Goal: Feedback & Contribution: Contribute content

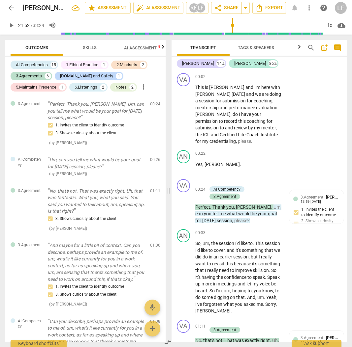
scroll to position [2068, 0]
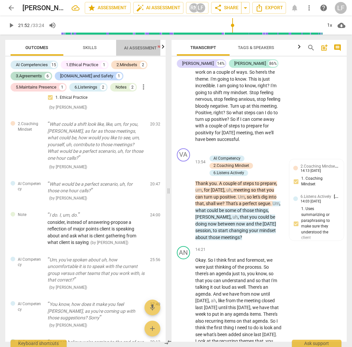
click at [143, 47] on span "AI Assessment New" at bounding box center [144, 47] width 41 height 5
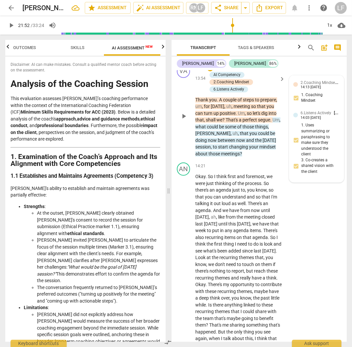
scroll to position [2156, 0]
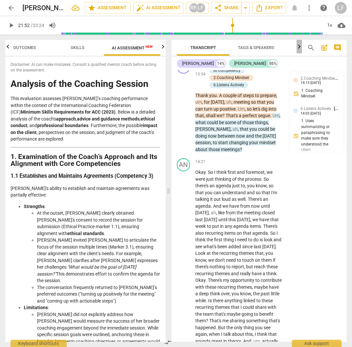
click at [298, 48] on icon "button" at bounding box center [299, 47] width 8 height 8
click at [273, 48] on span "Analytics" at bounding box center [270, 47] width 22 height 5
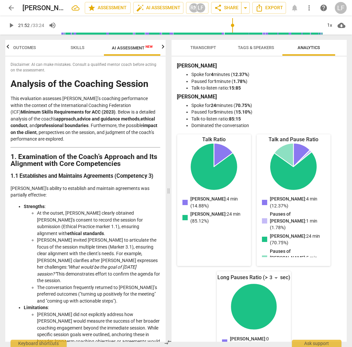
scroll to position [0, 0]
click at [202, 47] on span "Transcript" at bounding box center [203, 47] width 26 height 5
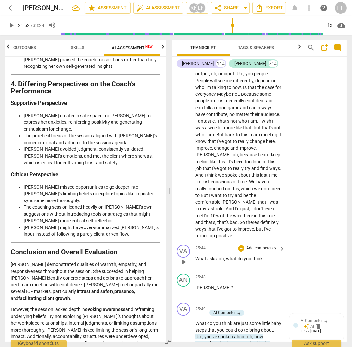
scroll to position [3628, 0]
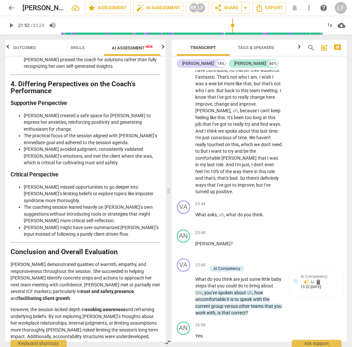
click at [78, 49] on span "Skills" at bounding box center [78, 47] width 14 height 5
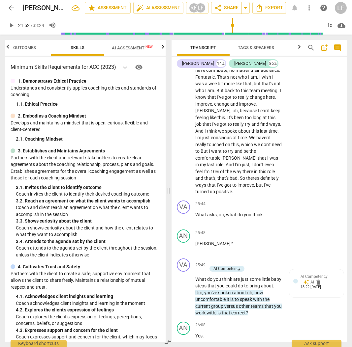
click at [19, 46] on span "Outcomes" at bounding box center [25, 47] width 23 height 5
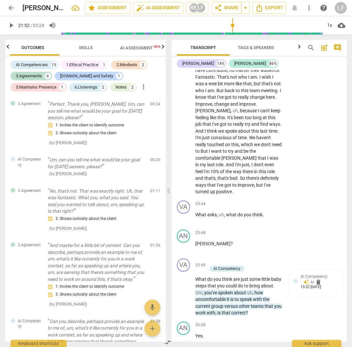
scroll to position [0, 0]
click at [89, 47] on span "Skills" at bounding box center [90, 47] width 14 height 5
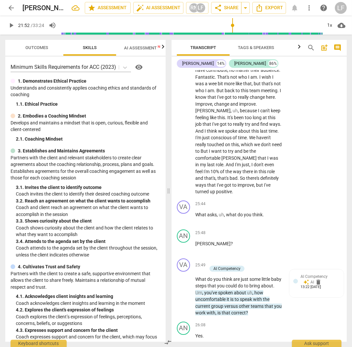
scroll to position [22, 0]
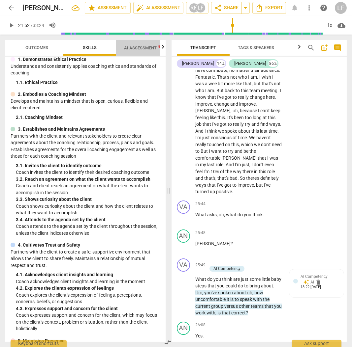
click at [142, 50] on span "AI Assessment New" at bounding box center [144, 47] width 41 height 5
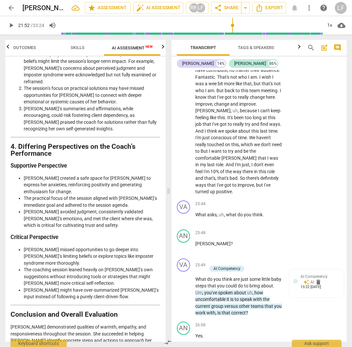
scroll to position [1247, 0]
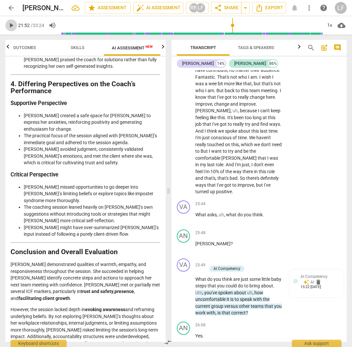
click at [7, 22] on span "play_arrow" at bounding box center [11, 25] width 8 height 8
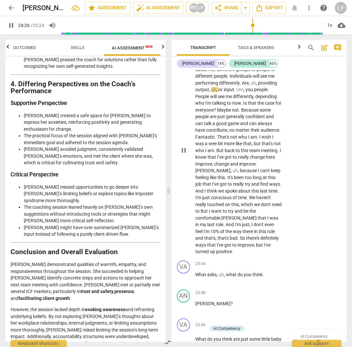
scroll to position [3572, 0]
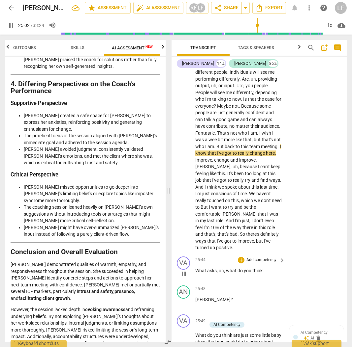
click at [264, 263] on p "Add competency" at bounding box center [260, 260] width 31 height 6
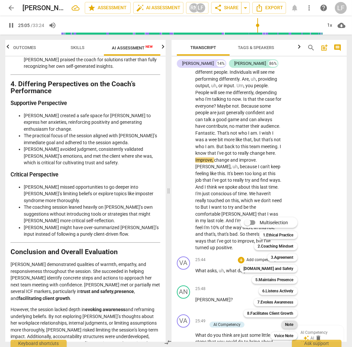
click at [291, 324] on b "Note" at bounding box center [289, 325] width 8 height 8
type input "1506"
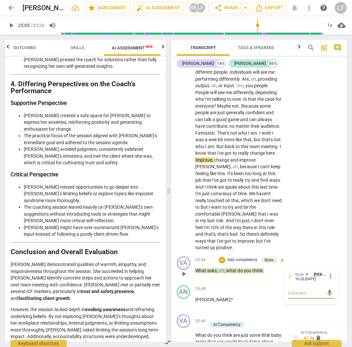
type textarea "A"
type textarea "An"
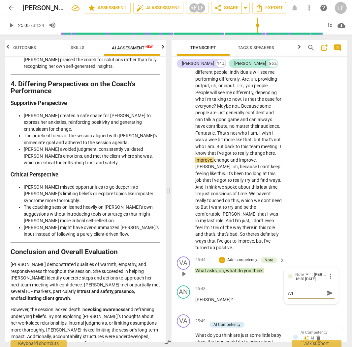
type textarea "An"
type textarea "An o"
type textarea "An op"
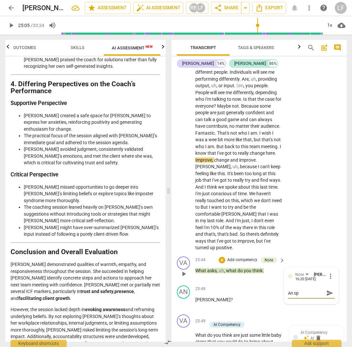
type textarea "An opp"
type textarea "An oppo"
type textarea "An oppor"
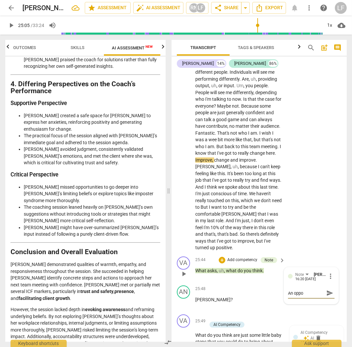
type textarea "An oppor"
type textarea "An opport"
type textarea "An opportu"
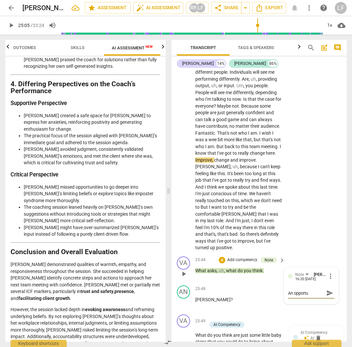
type textarea "An opportun"
type textarea "An opportuni"
type textarea "An opportunit"
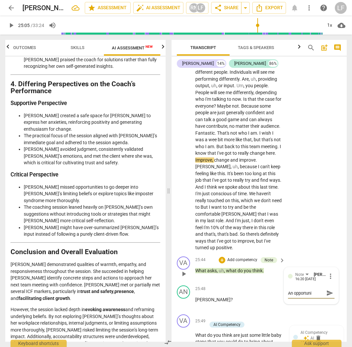
type textarea "An opportunit"
type textarea "An opportunity"
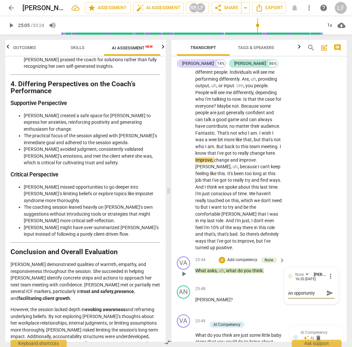
type textarea "An opportunity t"
type textarea "An opportunity to"
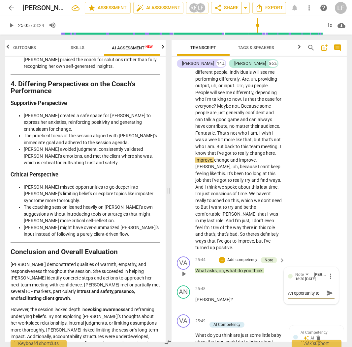
type textarea "An opportunity to"
type textarea "An opportunity to r"
type textarea "An opportunity to re"
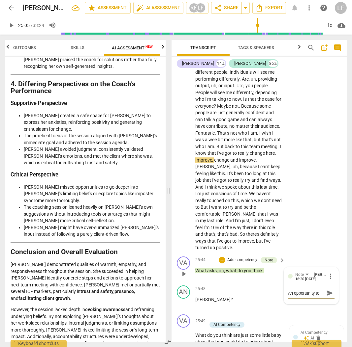
scroll to position [6, 0]
type textarea "An opportunity to ref"
type textarea "An opportunity to refl"
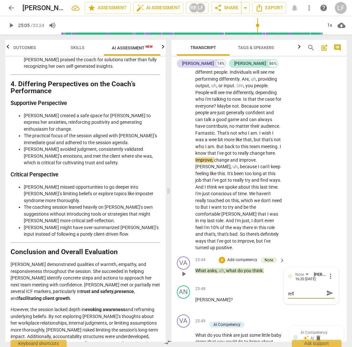
type textarea "An opportunity to refle"
type textarea "An opportunity to reflec"
type textarea "An opportunity to reflect"
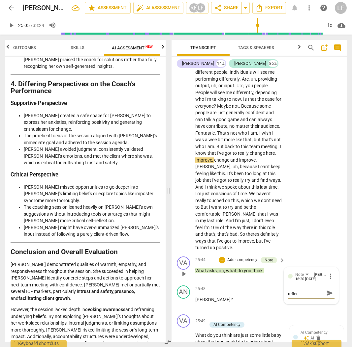
type textarea "An opportunity to reflect"
type textarea "An opportunity to reflect w"
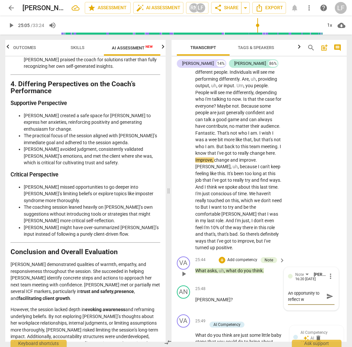
scroll to position [0, 0]
type textarea "An opportunity to reflect wh"
type textarea "An opportunity to reflect wha"
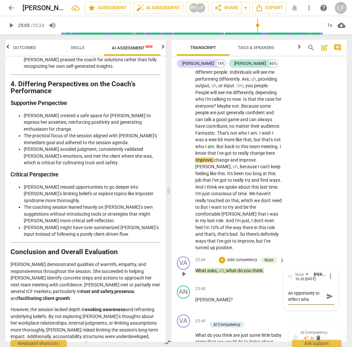
type textarea "An opportunity to reflect what"
type textarea "An opportunity to reflect what c"
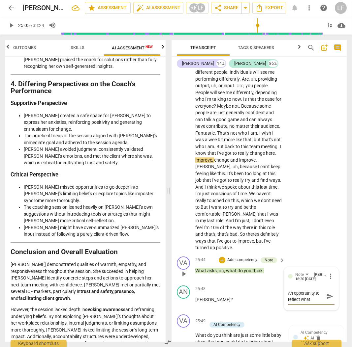
type textarea "An opportunity to reflect what c"
type textarea "An opportunity to reflect what cl"
type textarea "An opportunity to reflect what cle"
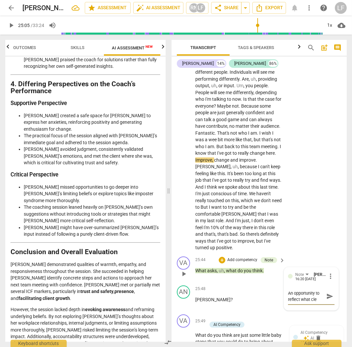
type textarea "An opportunity to reflect what clei"
type textarea "An opportunity to reflect what [PERSON_NAME]"
type textarea "An opportunity to reflect what cleint"
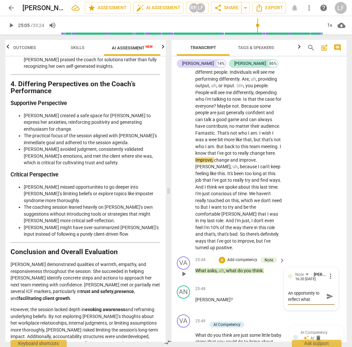
type textarea "An opportunity to reflect what cleint"
type textarea "An opportunity to reflect what [PERSON_NAME]"
type textarea "An opportunity to reflect what clei"
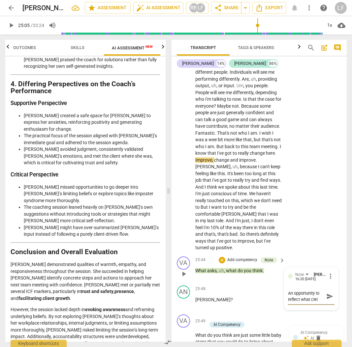
type textarea "An opportunity to reflect what cle"
type textarea "An opportunity to reflect what cl"
type textarea "An opportunity to reflect what cli"
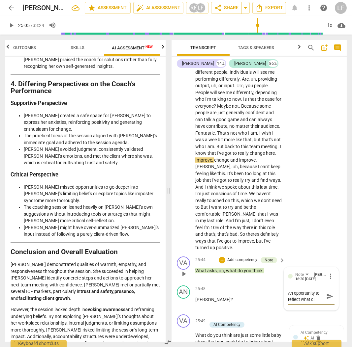
type textarea "An opportunity to reflect what cli"
type textarea "An opportunity to reflect what clie"
type textarea "An opportunity to reflect what clien"
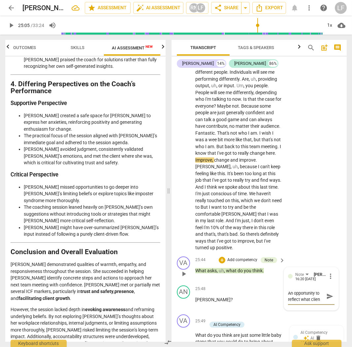
type textarea "An opportunity to reflect what client"
type textarea "An opportunity to reflect what client i"
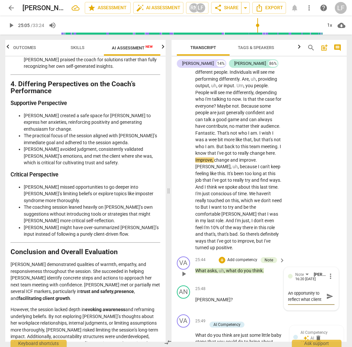
type textarea "An opportunity to reflect what client i"
type textarea "An opportunity to reflect what client is"
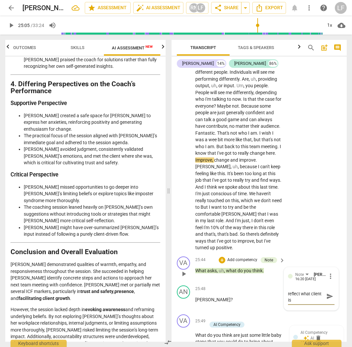
type textarea "An opportunity to reflect what client is"
type textarea "An opportunity to reflect what client is a"
type textarea "An opportunity to reflect what client is as"
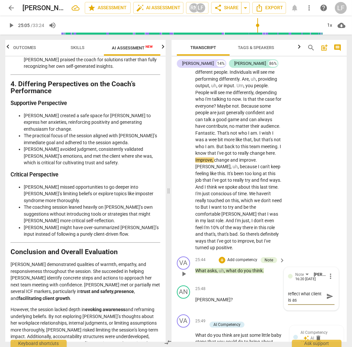
type textarea "An opportunity to reflect what client is ask"
type textarea "An opportunity to reflect what client is aski"
type textarea "An opportunity to reflect what client is askin"
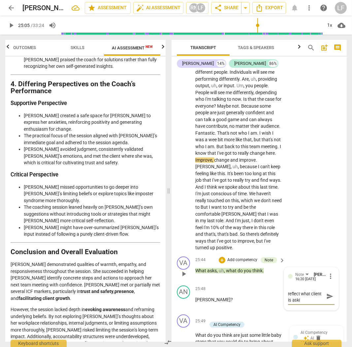
type textarea "An opportunity to reflect what client is askin"
type textarea "An opportunity to reflect what client is asking"
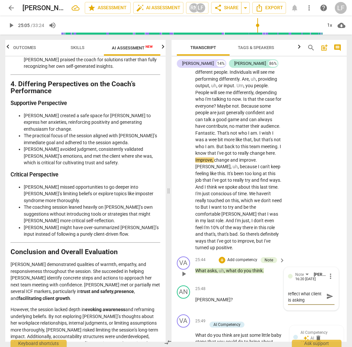
type textarea "An opportunity to reflect what client is asking f"
type textarea "An opportunity to reflect what client is asking fo"
type textarea "An opportunity to reflect what client is asking for"
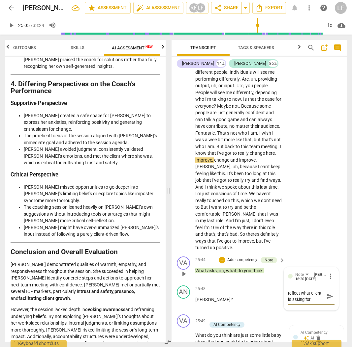
type textarea "An opportunity to reflect what client is asking for,"
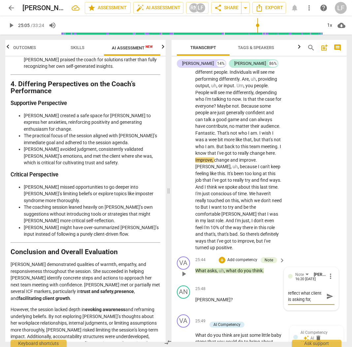
type textarea "An opportunity to reflect what client is asking for,"
type textarea "An opportunity to reflect what client is asking for, t"
type textarea "An opportunity to reflect what client is asking for, th"
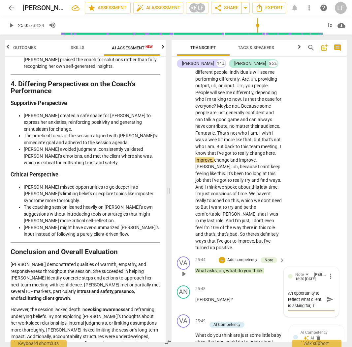
type textarea "An opportunity to reflect what client is asking for, th"
type textarea "An opportunity to reflect what client is asking for, the"
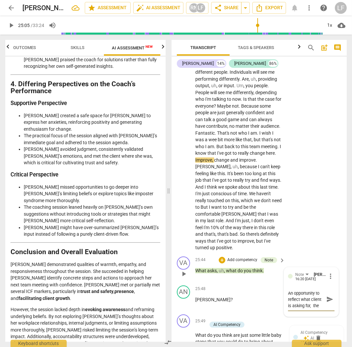
type textarea "An opportunity to reflect what client is asking for, the q"
type textarea "An opportunity to reflect what client is asking for, the qu"
type textarea "An opportunity to reflect what client is asking for, the que"
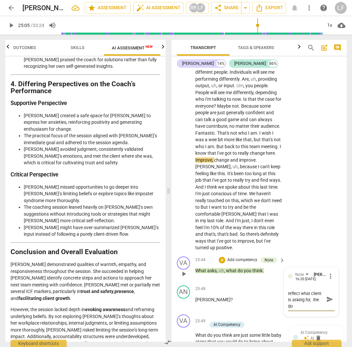
type textarea "An opportunity to reflect what client is asking for, the que"
type textarea "An opportunity to reflect what client is asking for, the ques"
type textarea "An opportunity to reflect what client is asking for, the quest"
type textarea "An opportunity to reflect what client is asking for, the questi"
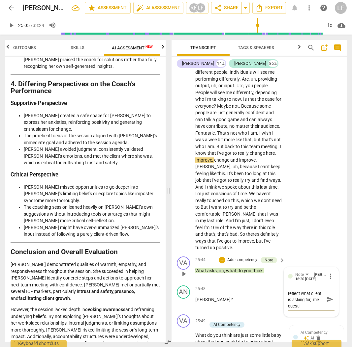
type textarea "An opportunity to reflect what client is asking for, the questio"
type textarea "An opportunity to reflect what client is asking for, the question"
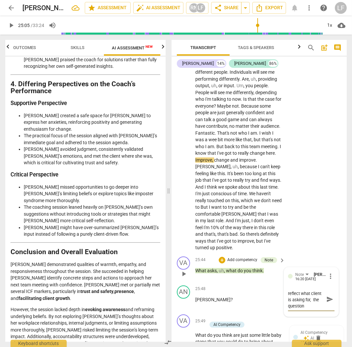
type textarea "An opportunity to reflect what client is asking for, the question"
type textarea "An opportunity to reflect what client is asking for, the question p"
type textarea "An opportunity to reflect what client is asking for, the question po"
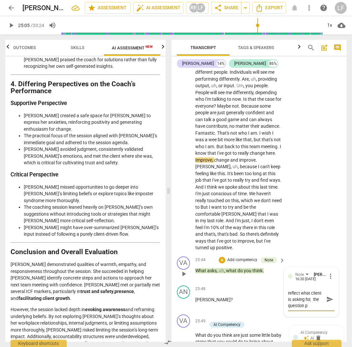
type textarea "An opportunity to reflect what client is asking for, the question po"
type textarea "An opportunity to reflect what client is asking for, the question pot"
type textarea "An opportunity to reflect what client is asking for, the question pote"
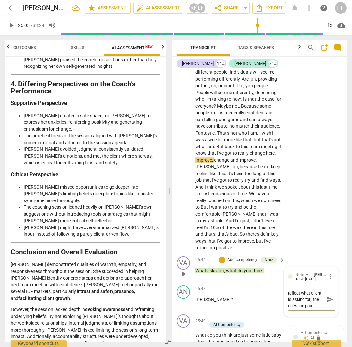
type textarea "An opportunity to reflect what client is asking for, the question poten"
type textarea "An opportunity to reflect what client is asking for, the question potent"
type textarea "An opportunity to reflect what client is asking for, the question potenti"
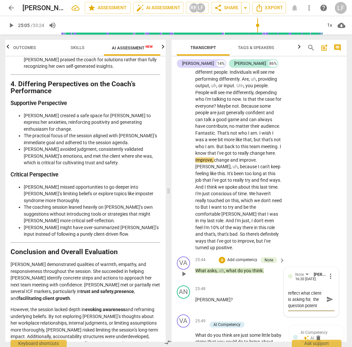
type textarea "An opportunity to reflect what client is asking for, the question potenti"
type textarea "An opportunity to reflect what client is asking for, the question potentia"
type textarea "An opportunity to reflect what client is asking for, the question potential"
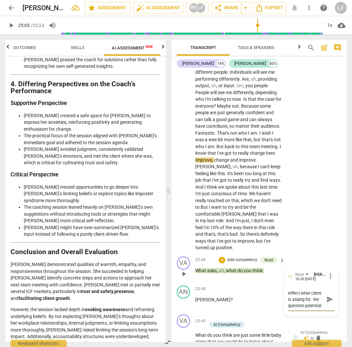
type textarea "An opportunity to reflect what client is asking for, the question potentiall"
type textarea "An opportunity to reflect what client is asking for, the question potentially"
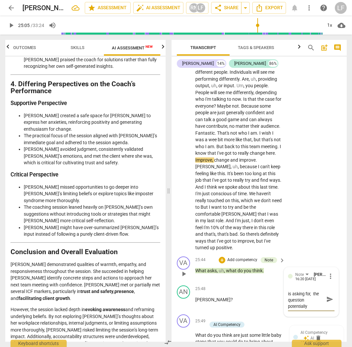
type textarea "An opportunity to reflect what client is asking for, the question potentially"
type textarea "An opportunity to reflect what client is asking for, the question potentially c"
type textarea "An opportunity to reflect what client is asking for, the question potentially co"
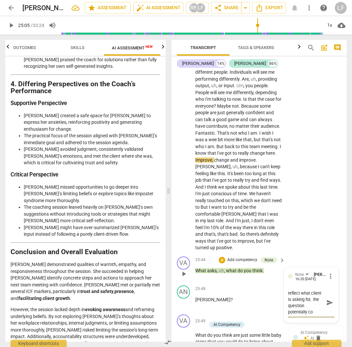
type textarea "An opportunity to reflect what client is asking for, the question potentially c…"
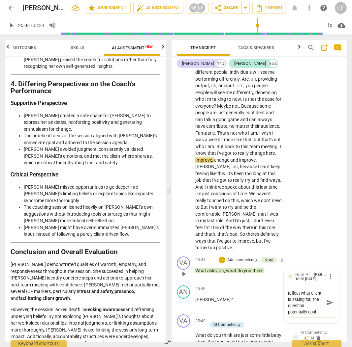
type textarea "An opportunity to reflect what client is asking for, the question potentially c…"
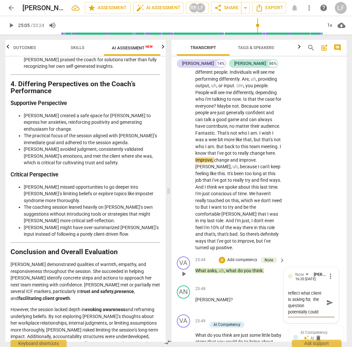
type textarea "An opportunity to reflect what client is asking for, the question potentially c…"
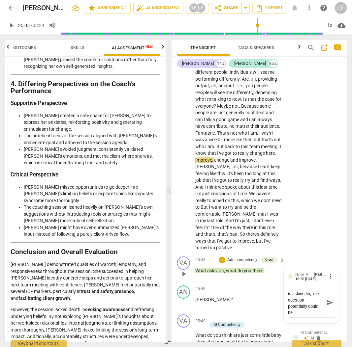
type textarea "An opportunity to reflect what client is asking for, the question potentially c…"
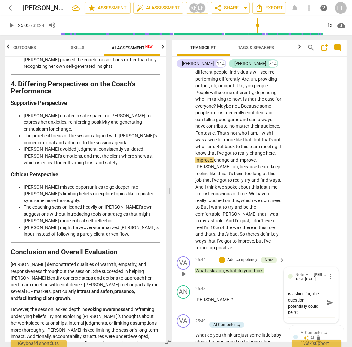
type textarea "An opportunity to reflect what client is asking for, the question potentially c…"
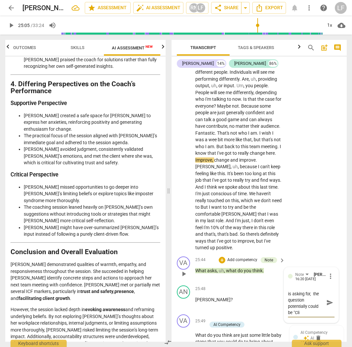
type textarea "An opportunity to reflect what client is asking for, the question potentially c…"
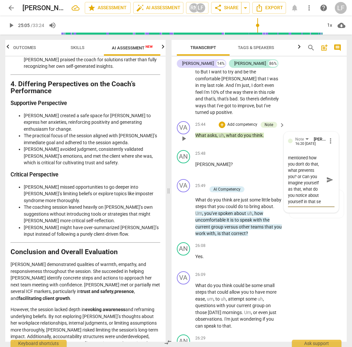
scroll to position [81, 0]
click at [327, 184] on span "send" at bounding box center [329, 179] width 7 height 7
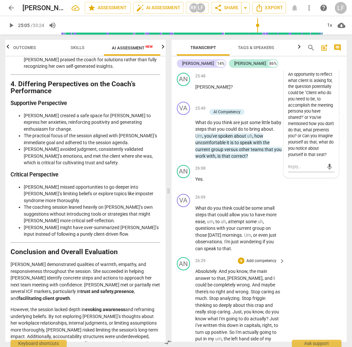
scroll to position [3796, 0]
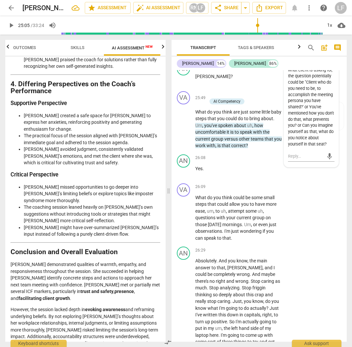
click at [8, 24] on span "play_arrow" at bounding box center [11, 25] width 8 height 8
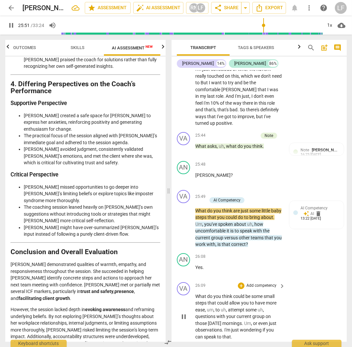
scroll to position [3706, 0]
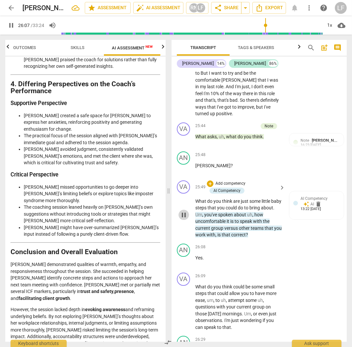
click at [185, 219] on span "pause" at bounding box center [184, 215] width 8 height 8
click at [226, 187] on p "Add competency" at bounding box center [230, 184] width 31 height 6
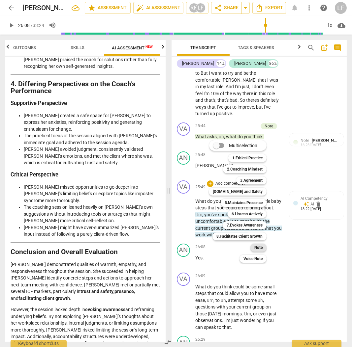
click at [257, 248] on b "Note" at bounding box center [258, 248] width 8 height 8
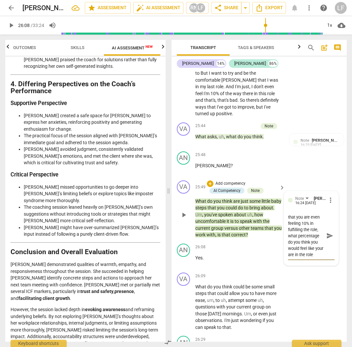
scroll to position [24, 0]
click at [326, 240] on span "send" at bounding box center [329, 235] width 7 height 7
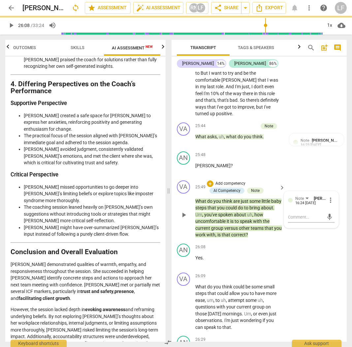
scroll to position [0, 0]
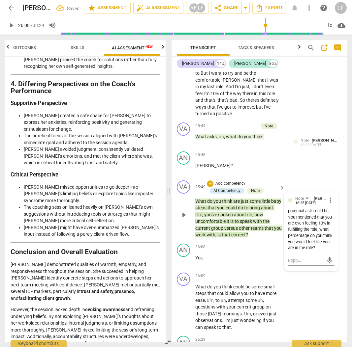
click at [222, 187] on p "Add competency" at bounding box center [230, 184] width 31 height 6
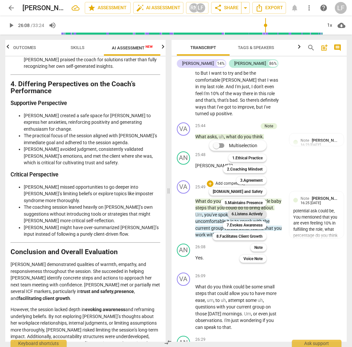
click at [249, 214] on b "6.Listens Actively" at bounding box center [246, 214] width 31 height 8
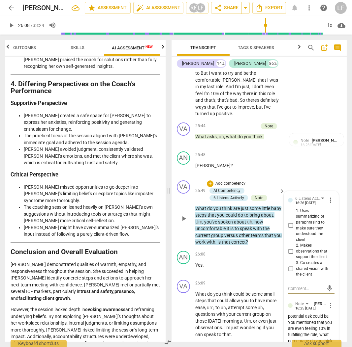
click at [290, 256] on input "2. Makes observations that support the client" at bounding box center [290, 252] width 11 height 8
click at [235, 187] on p "Add competency" at bounding box center [230, 184] width 31 height 6
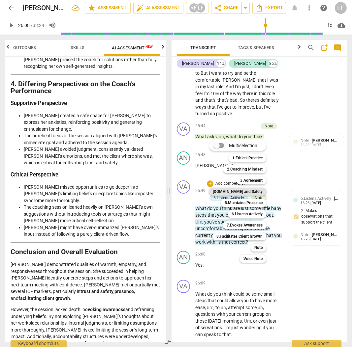
click at [252, 191] on b "[DOMAIN_NAME] and Safety" at bounding box center [238, 192] width 50 height 8
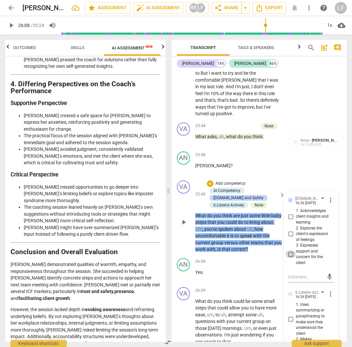
click at [290, 258] on input "3. Expresses support and concern for the client" at bounding box center [290, 254] width 11 height 8
click at [288, 178] on div "AN play_arrow pause 25:48 + Add competency keyboard_arrow_right [PERSON_NAME] ?" at bounding box center [258, 163] width 175 height 29
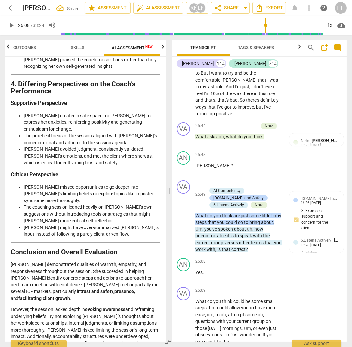
click at [5, 25] on div "play_arrow 26:08 / 33:24 volume_up 1x cloud_download" at bounding box center [176, 25] width 352 height 18
click at [9, 24] on span "play_arrow" at bounding box center [11, 25] width 8 height 8
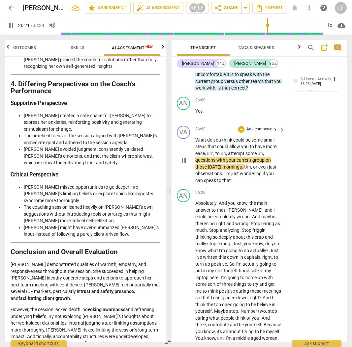
scroll to position [3860, 0]
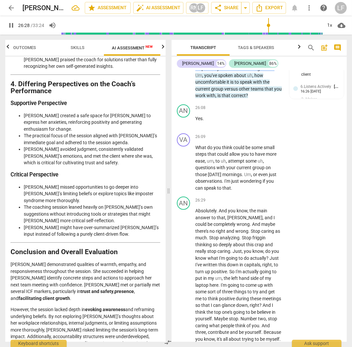
click at [12, 22] on span "pause" at bounding box center [11, 25] width 8 height 8
click at [269, 140] on p "Add competency" at bounding box center [260, 137] width 31 height 6
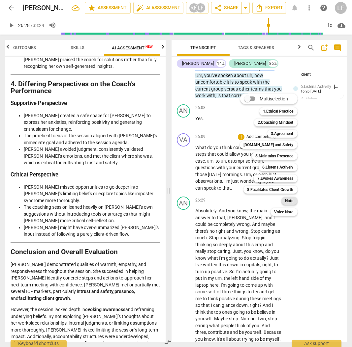
click at [293, 199] on b "Note" at bounding box center [289, 201] width 8 height 8
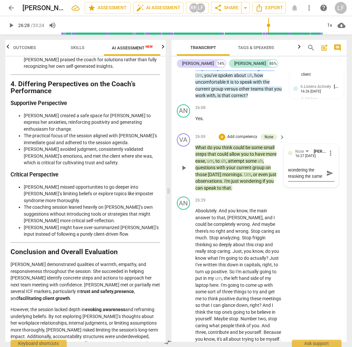
scroll to position [6, 0]
click at [290, 180] on textarea "wondering the reasking the same question?" at bounding box center [306, 173] width 36 height 13
click at [8, 23] on span "play_arrow" at bounding box center [11, 25] width 8 height 8
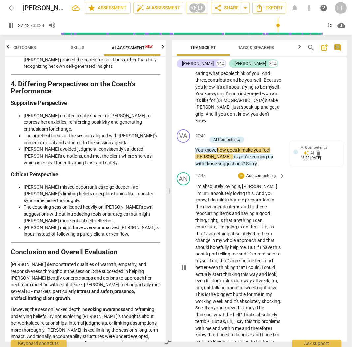
scroll to position [4124, 0]
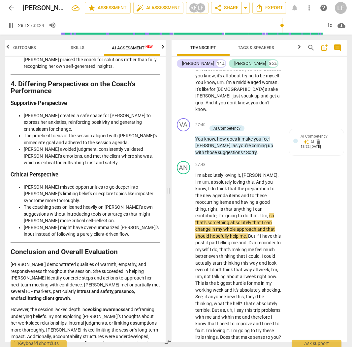
click at [14, 23] on span "pause" at bounding box center [11, 25] width 8 height 8
click at [25, 46] on span "Outcomes" at bounding box center [25, 47] width 23 height 5
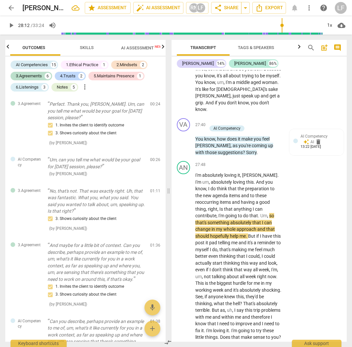
scroll to position [0, 0]
click at [208, 125] on div "+" at bounding box center [210, 121] width 7 height 7
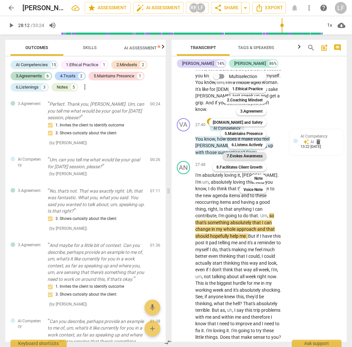
click at [236, 156] on b "7.Evokes Awareness" at bounding box center [244, 156] width 36 height 8
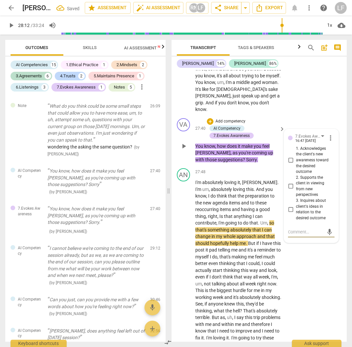
scroll to position [1807, 0]
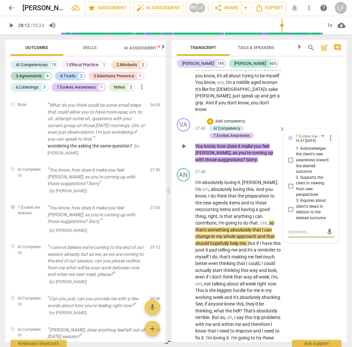
click at [287, 190] on input "2. Supports the client in viewing from new perspectives" at bounding box center [290, 187] width 11 height 8
click at [287, 214] on input "3. Inquires about client's ideas in relation to the desired outcome" at bounding box center [290, 210] width 11 height 8
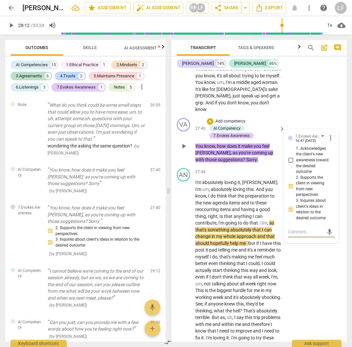
click at [292, 235] on textarea at bounding box center [306, 232] width 36 height 6
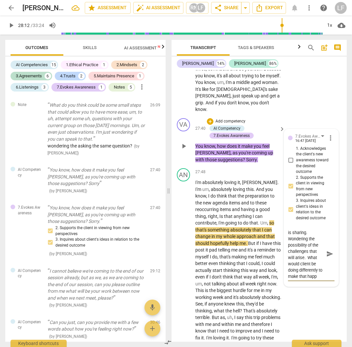
scroll to position [24, 0]
click at [326, 258] on span "send" at bounding box center [329, 253] width 7 height 7
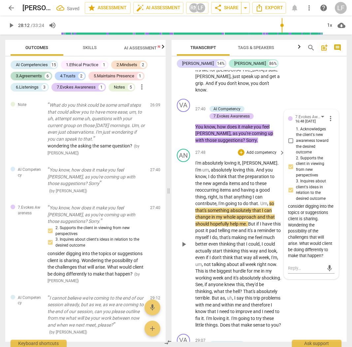
scroll to position [4146, 0]
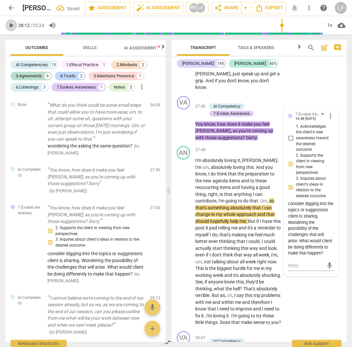
click at [13, 25] on span "play_arrow" at bounding box center [11, 25] width 8 height 8
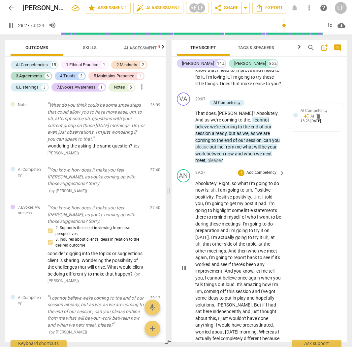
scroll to position [4387, 0]
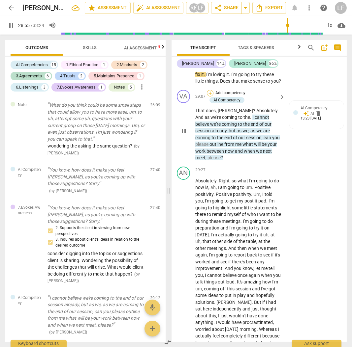
click at [208, 97] on div "+" at bounding box center [210, 93] width 7 height 7
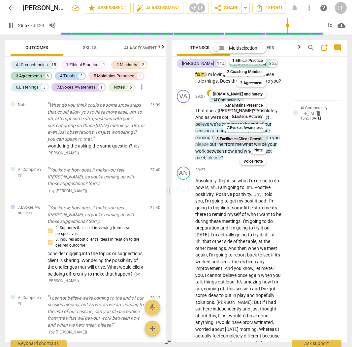
click at [228, 138] on b "8.Facilitates Client Growth" at bounding box center [239, 139] width 46 height 8
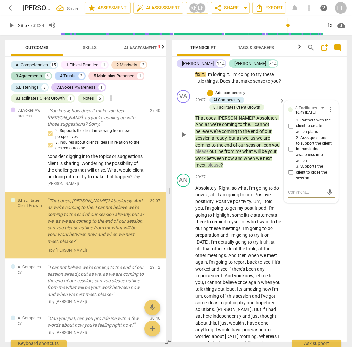
scroll to position [1917, 0]
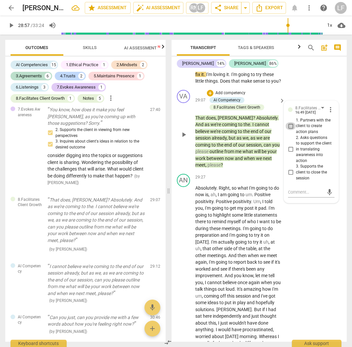
click at [288, 130] on input "1. Partners with the client to create action plans" at bounding box center [290, 126] width 11 height 8
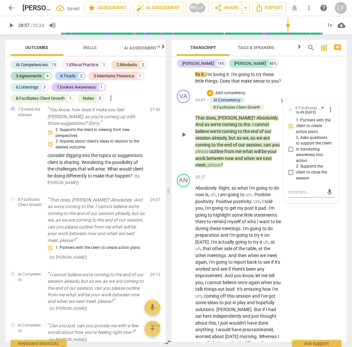
click at [289, 153] on input "2. Asks questions to support the client in translating awareness into action" at bounding box center [290, 149] width 11 height 8
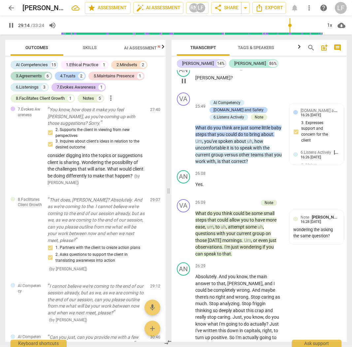
scroll to position [3794, 0]
click at [233, 99] on p "Add competency" at bounding box center [230, 96] width 31 height 6
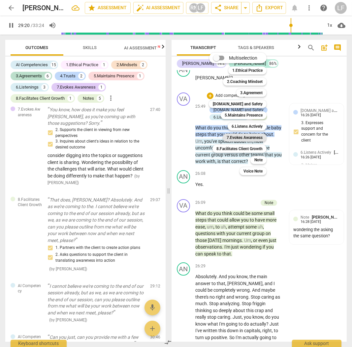
click at [244, 137] on b "7.Evokes Awareness" at bounding box center [244, 138] width 36 height 8
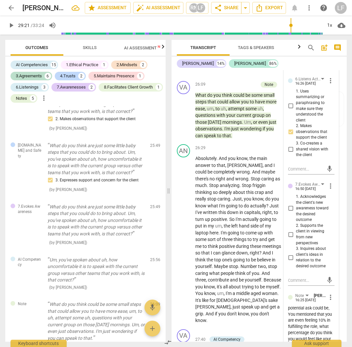
scroll to position [3926, 0]
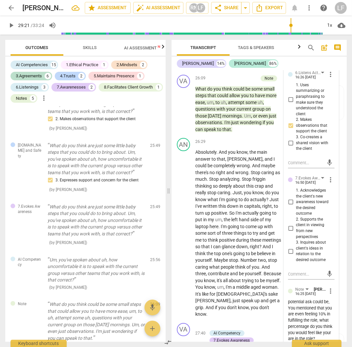
click at [288, 232] on input "2. Supports the client in viewing from new perspectives" at bounding box center [290, 228] width 11 height 8
click at [288, 255] on input "3. Inquires about client's ideas in relation to the desired outcome" at bounding box center [290, 251] width 11 height 8
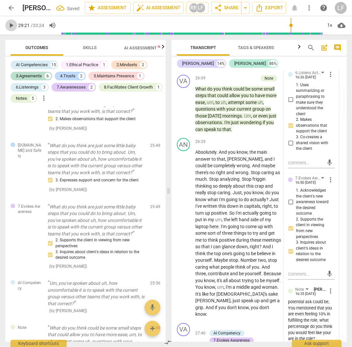
click at [5, 22] on span "play_arrow" at bounding box center [11, 25] width 12 height 8
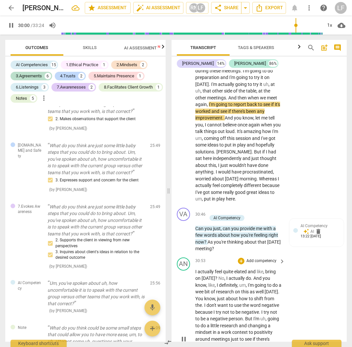
scroll to position [4587, 0]
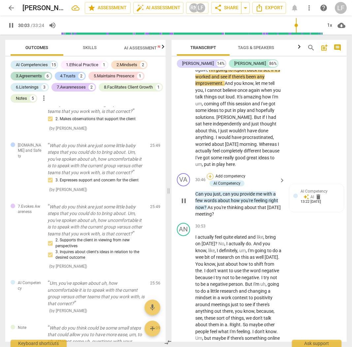
click at [209, 180] on div "+" at bounding box center [210, 176] width 7 height 7
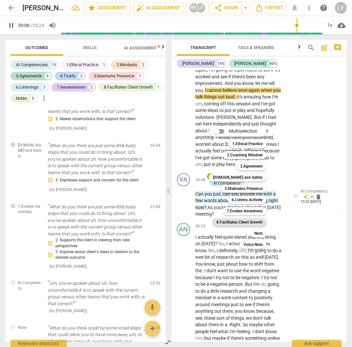
click at [241, 220] on b "8.Facilitates Client Growth" at bounding box center [239, 222] width 46 height 8
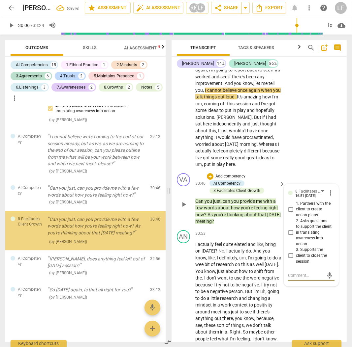
scroll to position [2149, 0]
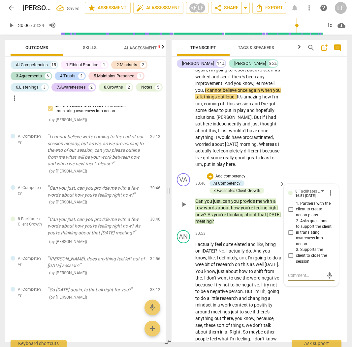
click at [289, 214] on input "1. Partners with the client to create action plans" at bounding box center [290, 210] width 11 height 8
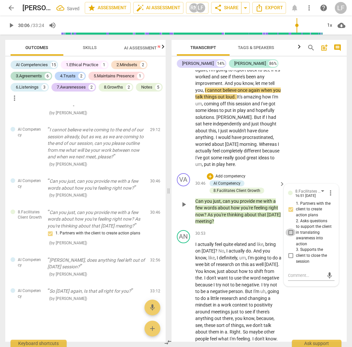
click at [292, 237] on input "2. Asks questions to support the client in translating awareness into action" at bounding box center [290, 233] width 11 height 8
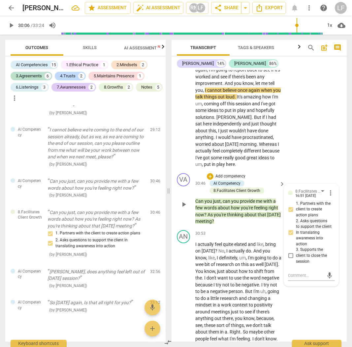
click at [293, 198] on div "8.Facilitates Client Growth [PERSON_NAME] 16:51 [DATE] more_vert" at bounding box center [311, 193] width 46 height 10
click at [301, 195] on div "8.Facilitates Client Growth" at bounding box center [308, 191] width 26 height 6
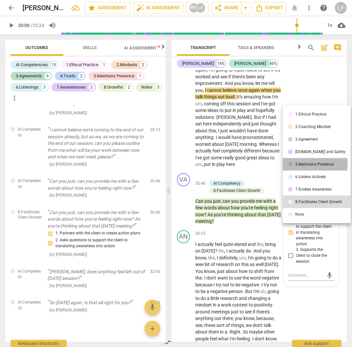
click at [303, 164] on div "5.Maintains Presence" at bounding box center [314, 164] width 38 height 4
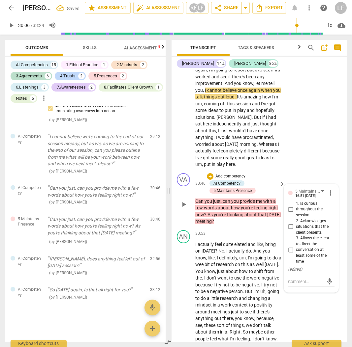
click at [290, 214] on input "1. Is curious throughout the session" at bounding box center [290, 210] width 11 height 8
click at [289, 231] on input "2. Acknowledges situations that the client presents" at bounding box center [290, 227] width 11 height 8
click at [288, 254] on input "3. Allows the client to direct the conversation at least some of the time" at bounding box center [290, 250] width 11 height 8
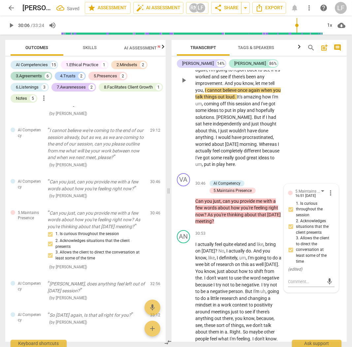
click at [320, 159] on div "AN play_arrow pause 29:27 + Add competency keyboard_arrow_right Absolutely . Ri…" at bounding box center [258, 75] width 175 height 192
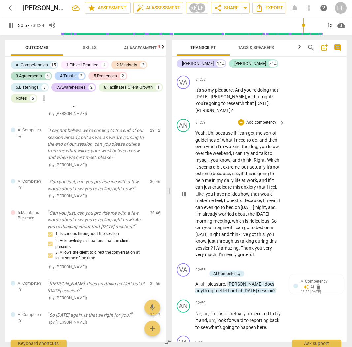
scroll to position [4936, 0]
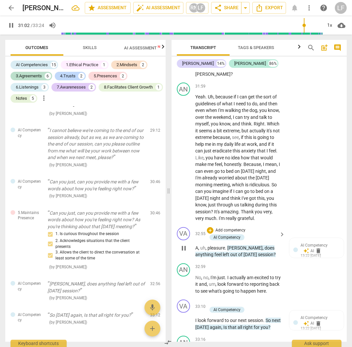
click at [214, 234] on div "+ Add competency" at bounding box center [226, 230] width 39 height 7
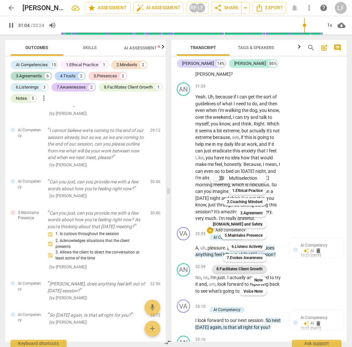
click at [244, 269] on b "8.Facilitates Client Growth" at bounding box center [239, 269] width 46 height 8
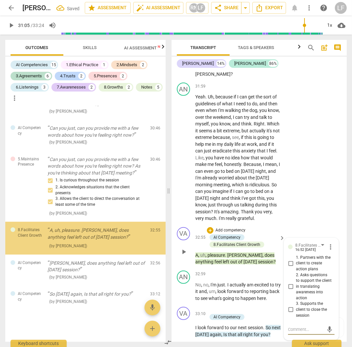
scroll to position [2213, 0]
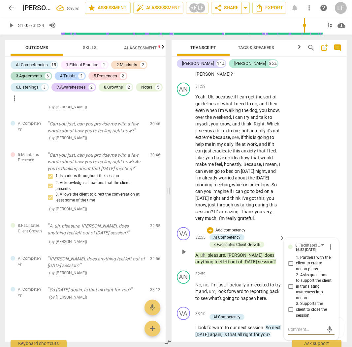
click at [290, 314] on input "3. Supports the client to close the session" at bounding box center [290, 310] width 11 height 8
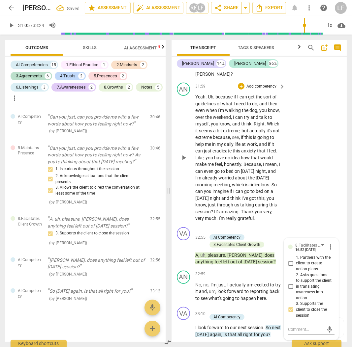
click at [295, 210] on div "AN play_arrow pause 31:59 + Add competency keyboard_arrow_right Yeah . Uh , bec…" at bounding box center [258, 152] width 175 height 145
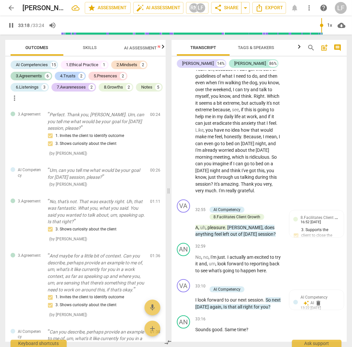
scroll to position [5164, 0]
